Goal: Information Seeking & Learning: Learn about a topic

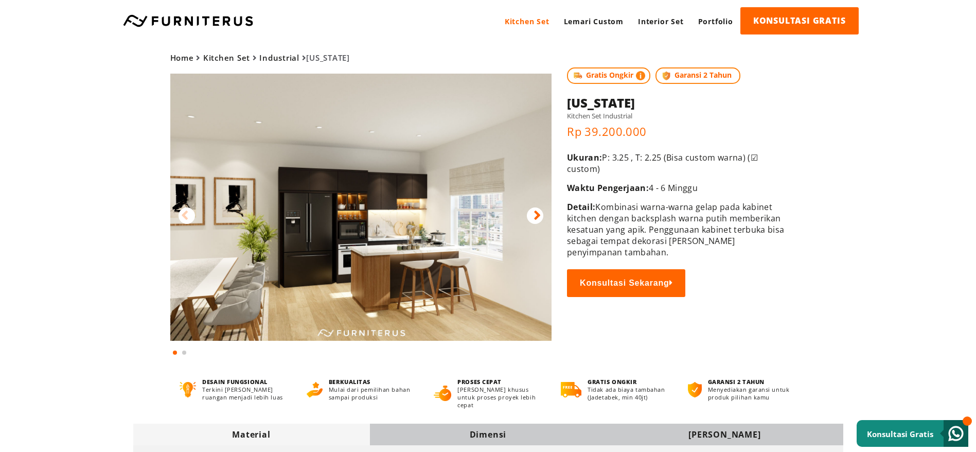
click at [548, 208] on img at bounding box center [361, 207] width 382 height 267
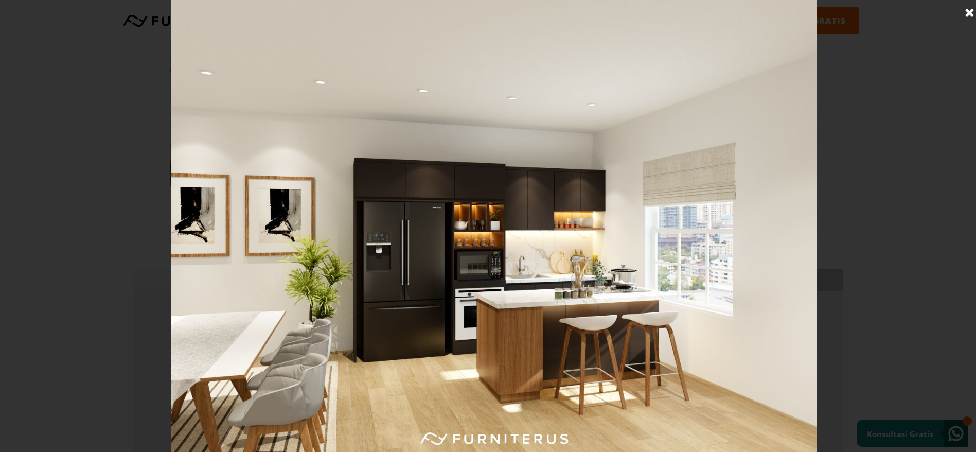
scroll to position [77, 0]
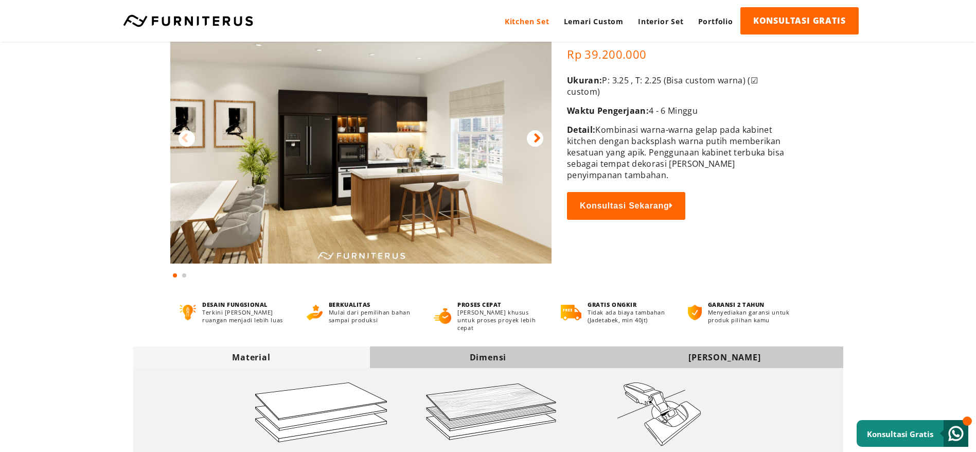
click at [542, 139] on div at bounding box center [535, 138] width 16 height 16
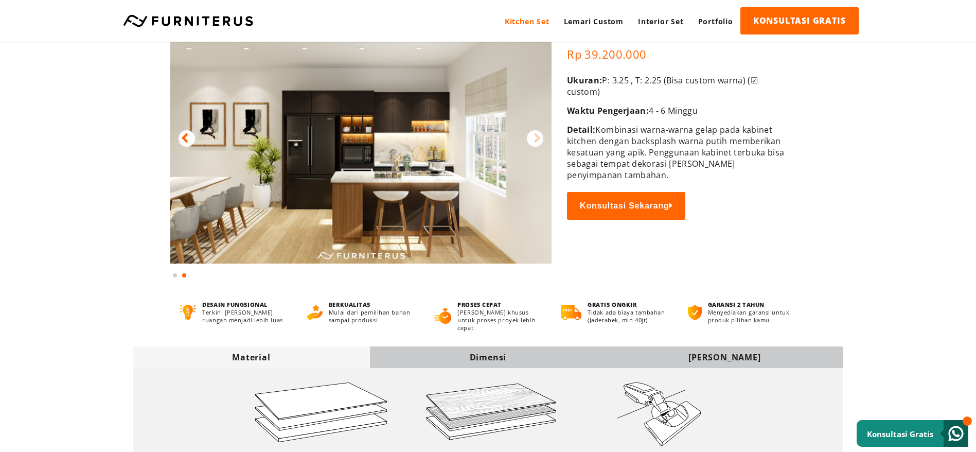
click at [492, 185] on img at bounding box center [361, 129] width 382 height 267
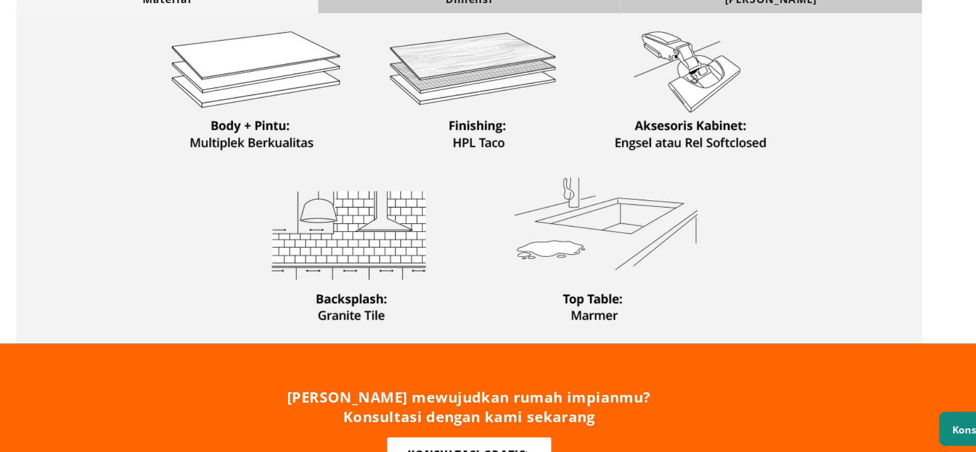
scroll to position [337, 0]
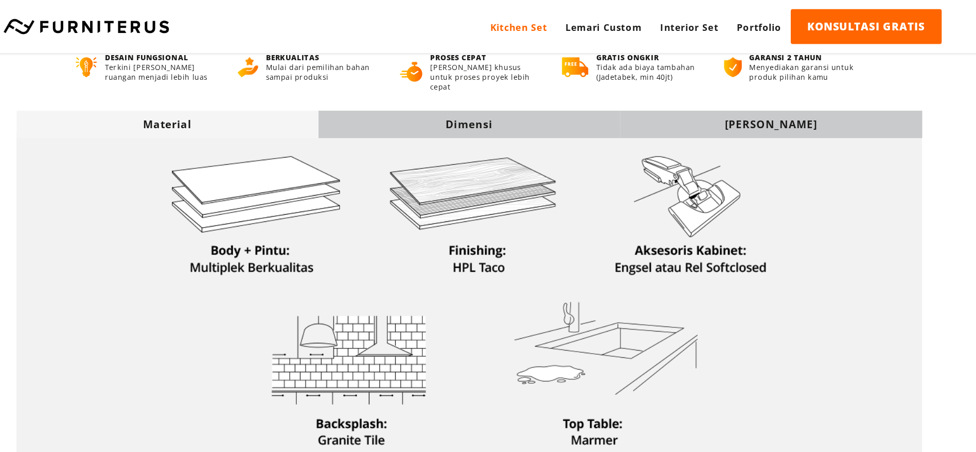
click at [508, 92] on div "Dimensi" at bounding box center [488, 97] width 237 height 11
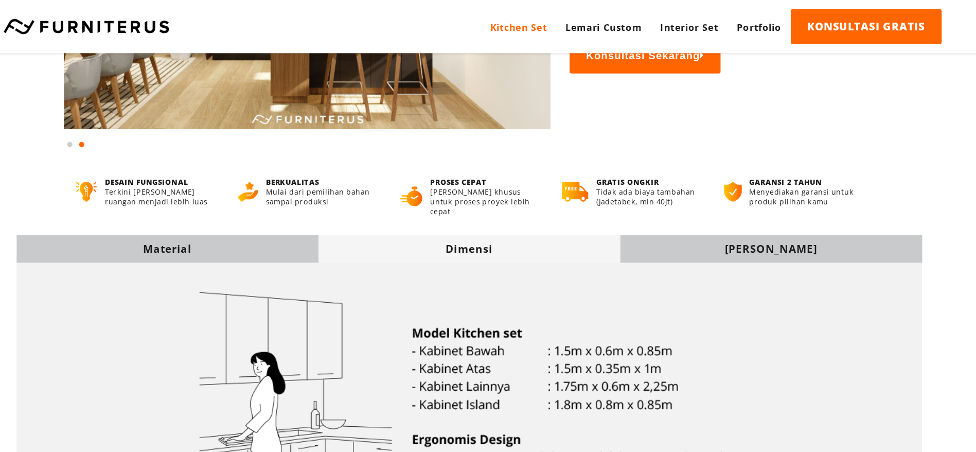
scroll to position [0, 0]
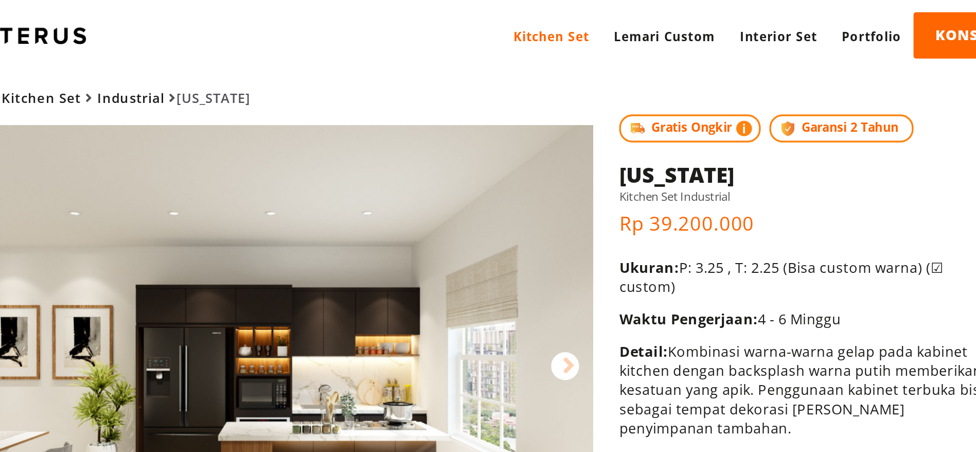
click at [484, 181] on img at bounding box center [361, 207] width 382 height 267
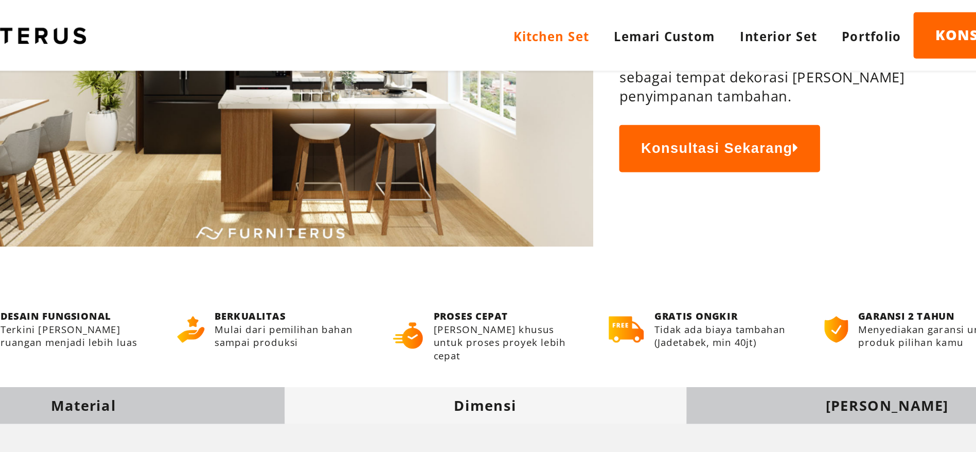
scroll to position [88, 0]
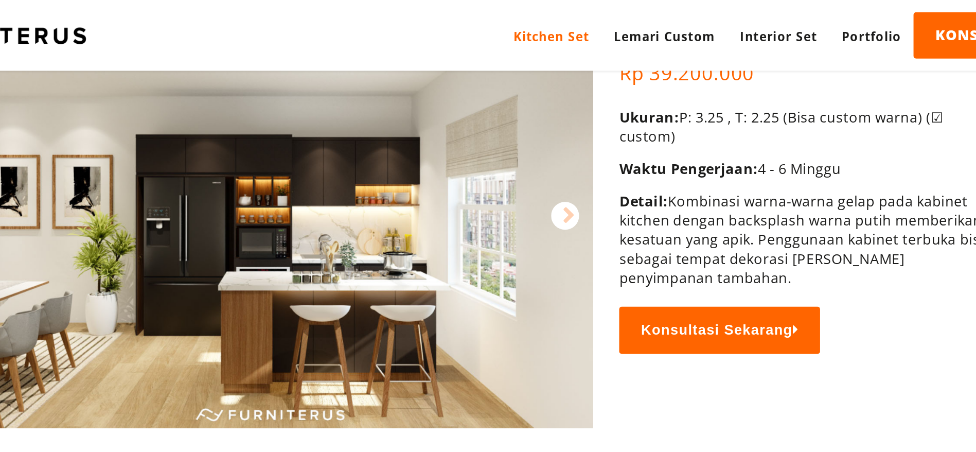
click at [599, 73] on span "Ukuran:" at bounding box center [584, 68] width 35 height 11
click at [363, 106] on img at bounding box center [361, 118] width 382 height 267
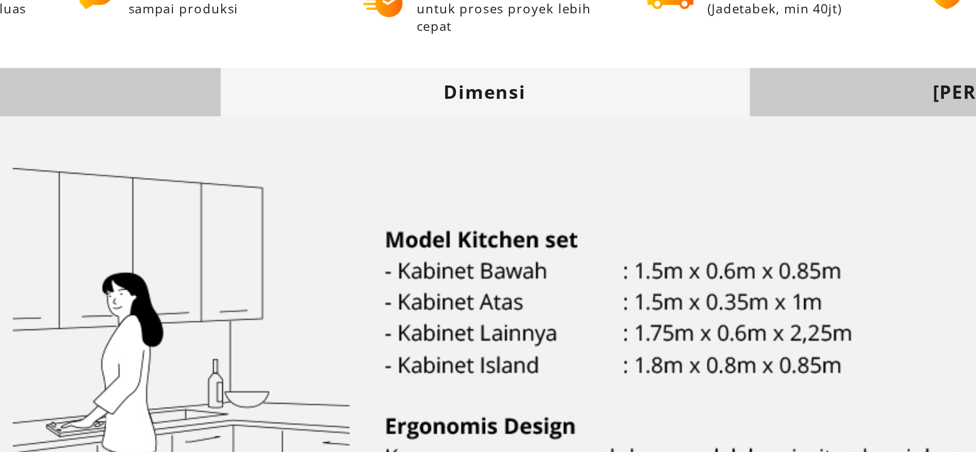
scroll to position [142, 0]
